Goal: Transaction & Acquisition: Purchase product/service

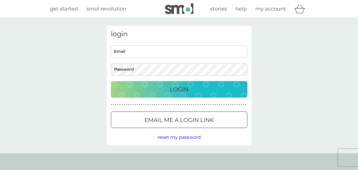
type input "[EMAIL_ADDRESS][DOMAIN_NAME]"
click at [183, 89] on p "Login" at bounding box center [179, 89] width 19 height 9
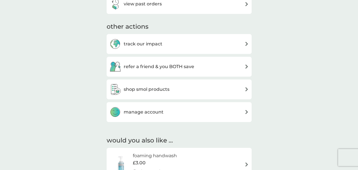
scroll to position [248, 0]
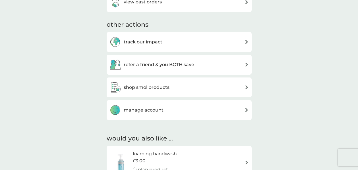
click at [164, 89] on h3 "shop smol products" at bounding box center [147, 87] width 46 height 7
